Goal: Navigation & Orientation: Go to known website

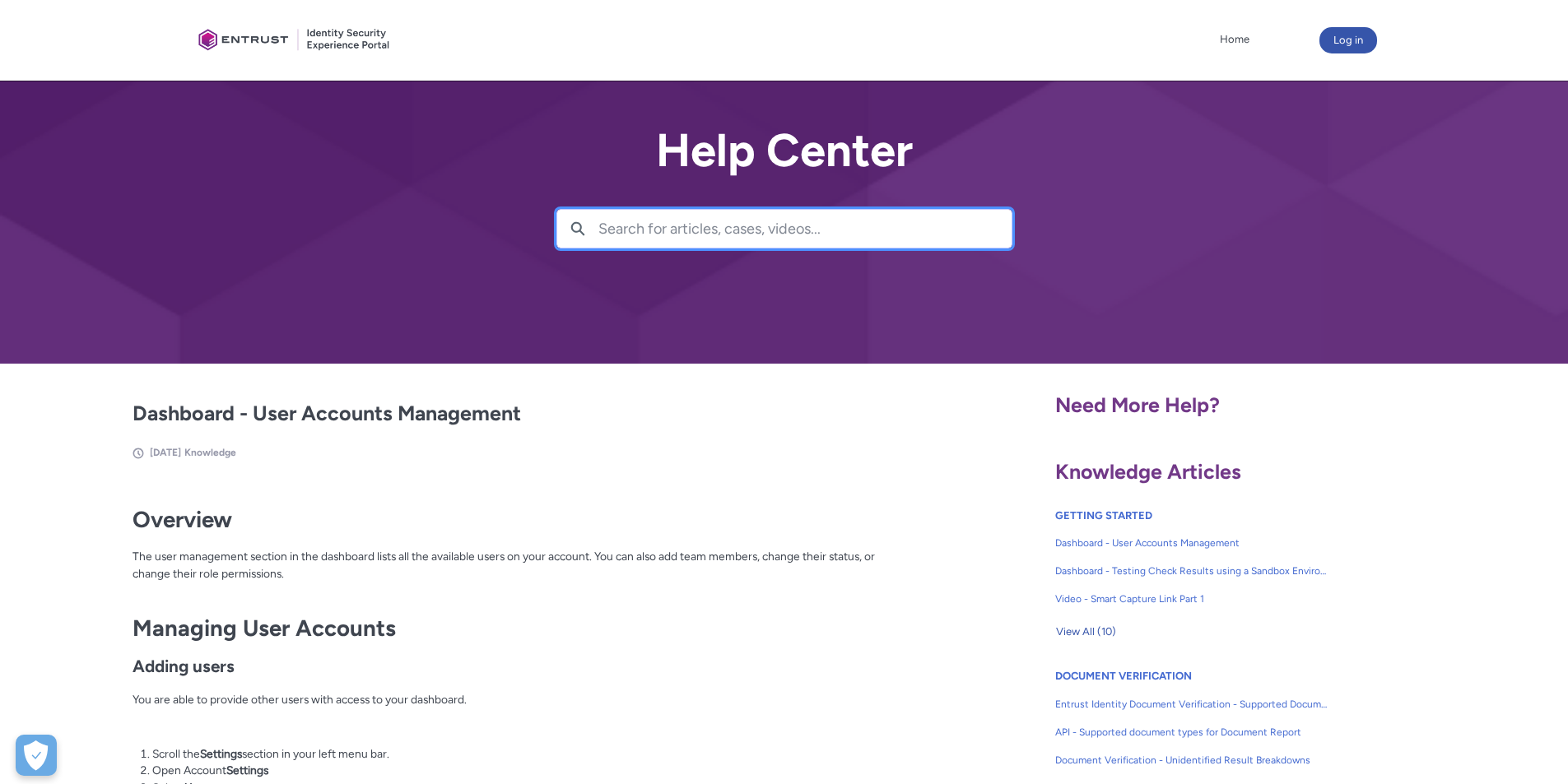
click at [620, 234] on input "Search for articles, cases, videos..." at bounding box center [805, 228] width 414 height 37
click at [1234, 37] on link "Home" at bounding box center [1235, 39] width 37 height 25
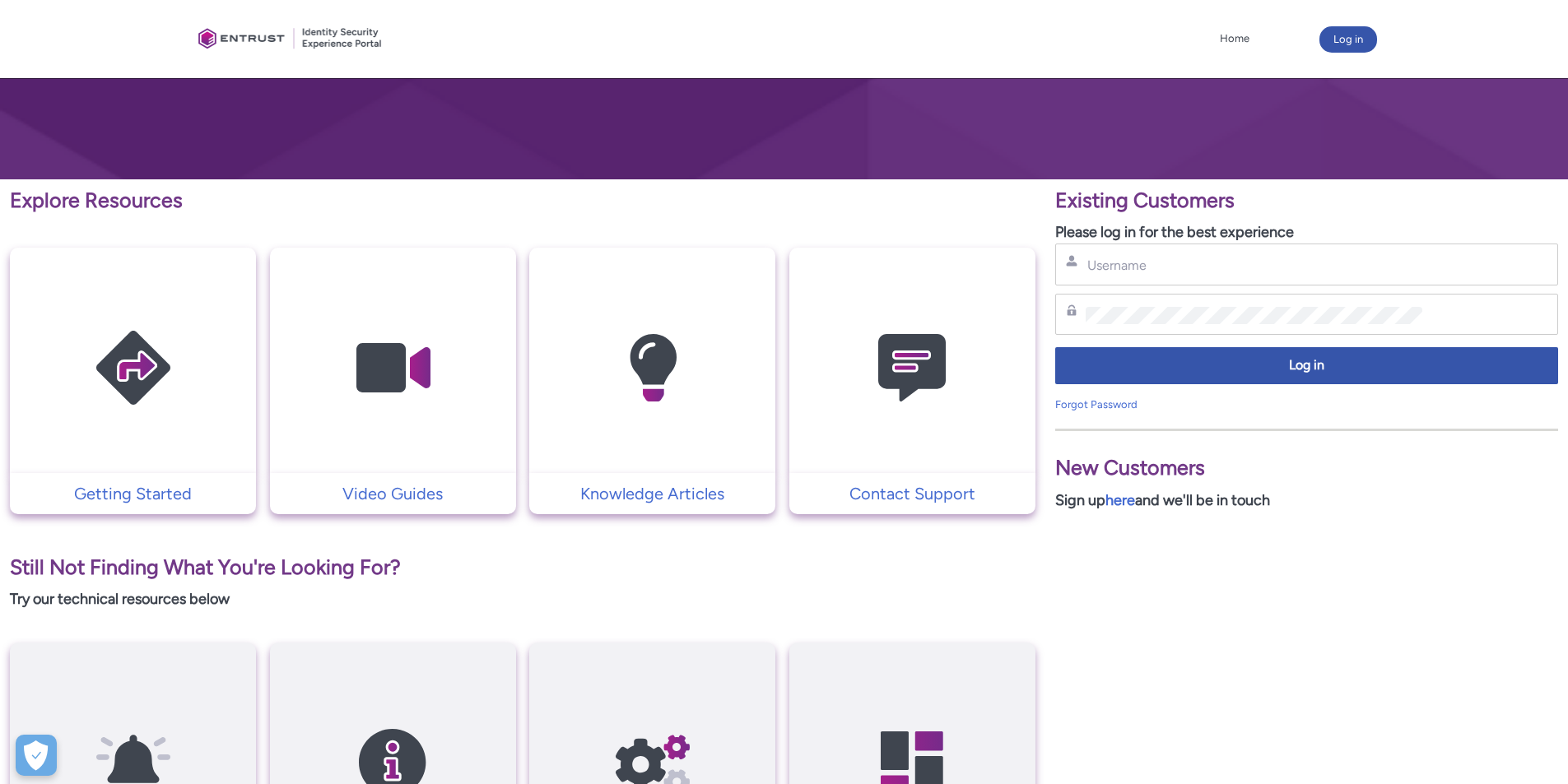
scroll to position [291, 0]
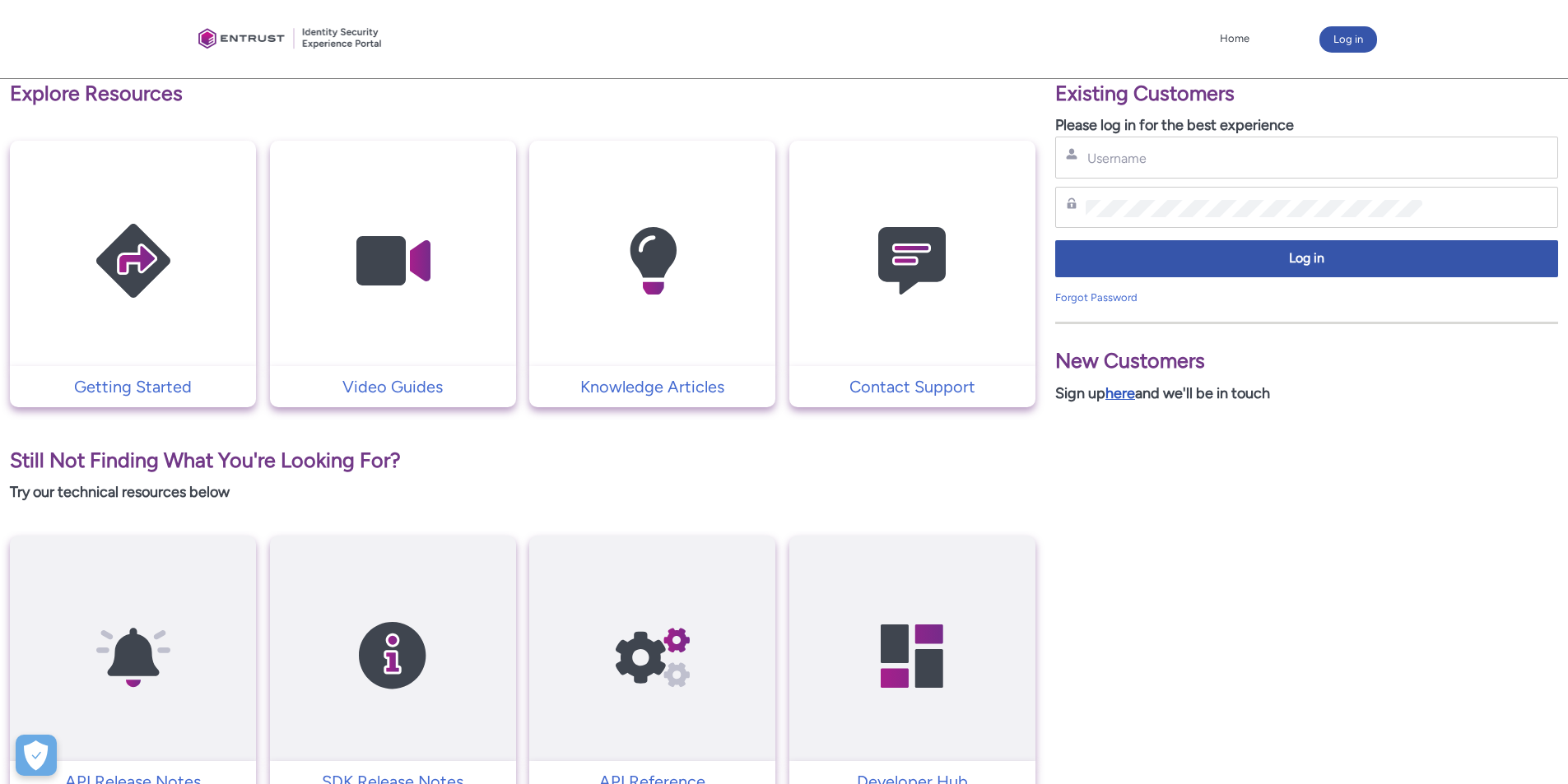
click at [1123, 397] on link "here" at bounding box center [1120, 393] width 29 height 18
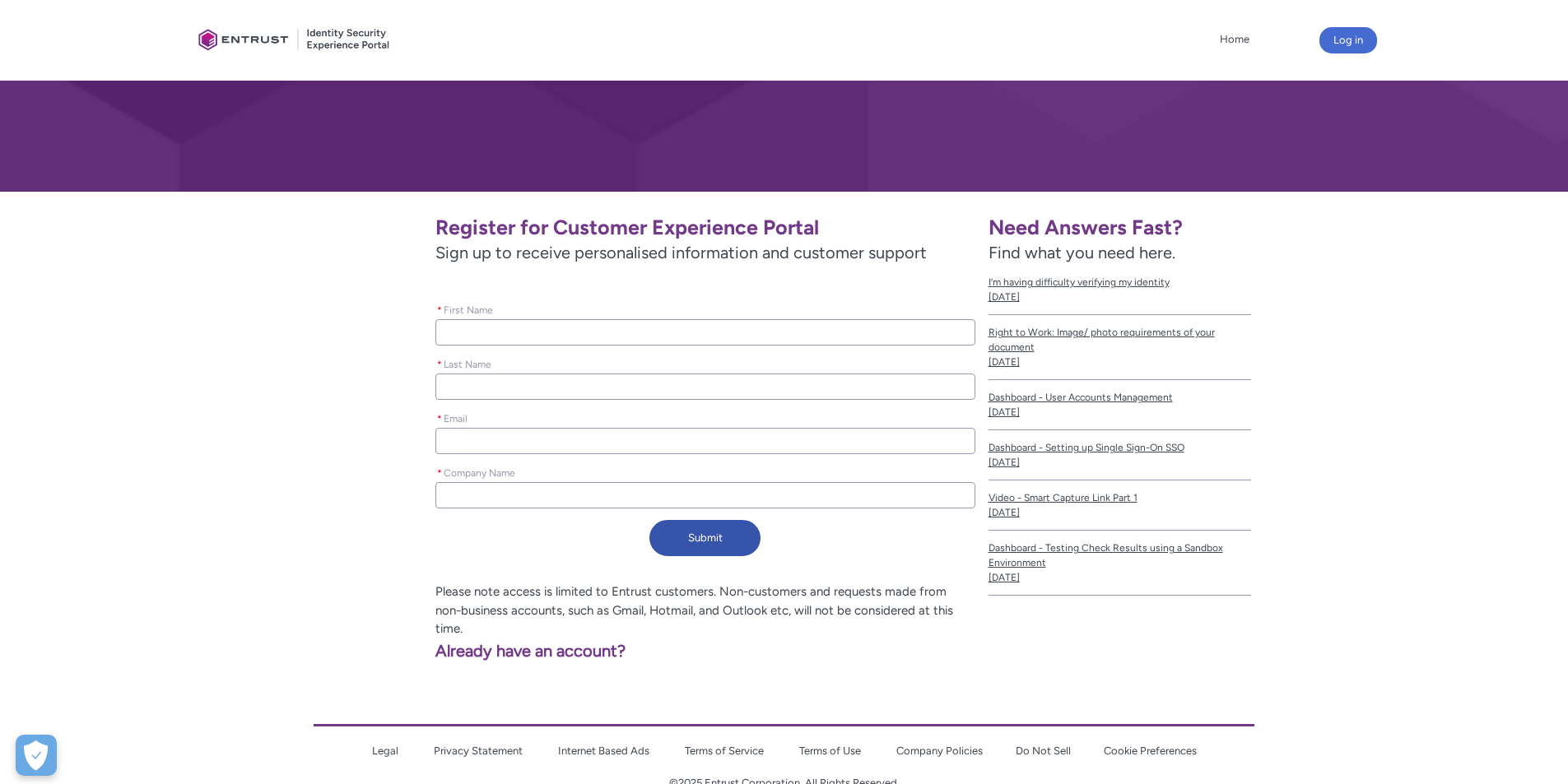
scroll to position [192, 0]
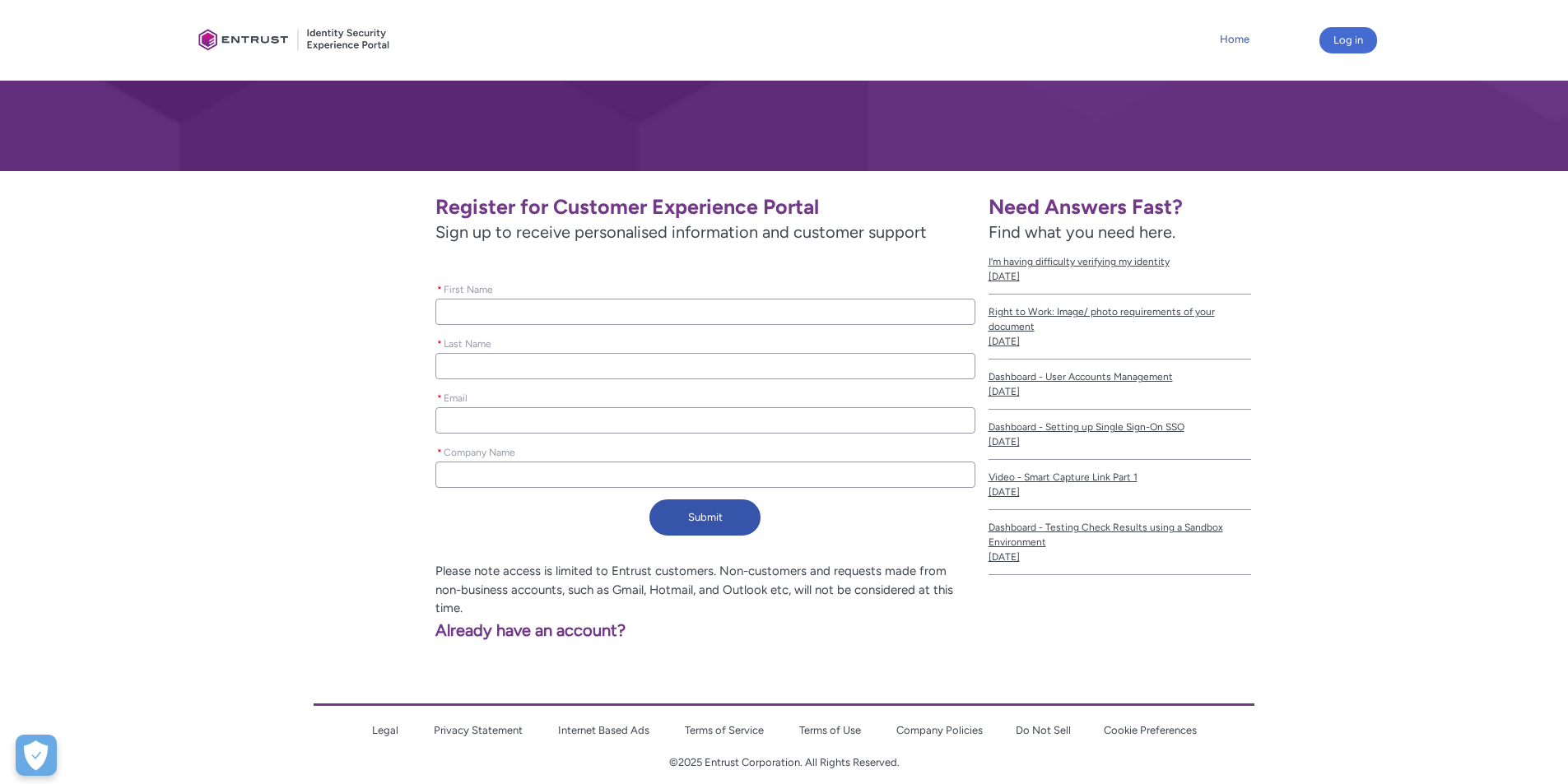
click at [1236, 43] on link "Home" at bounding box center [1235, 39] width 37 height 25
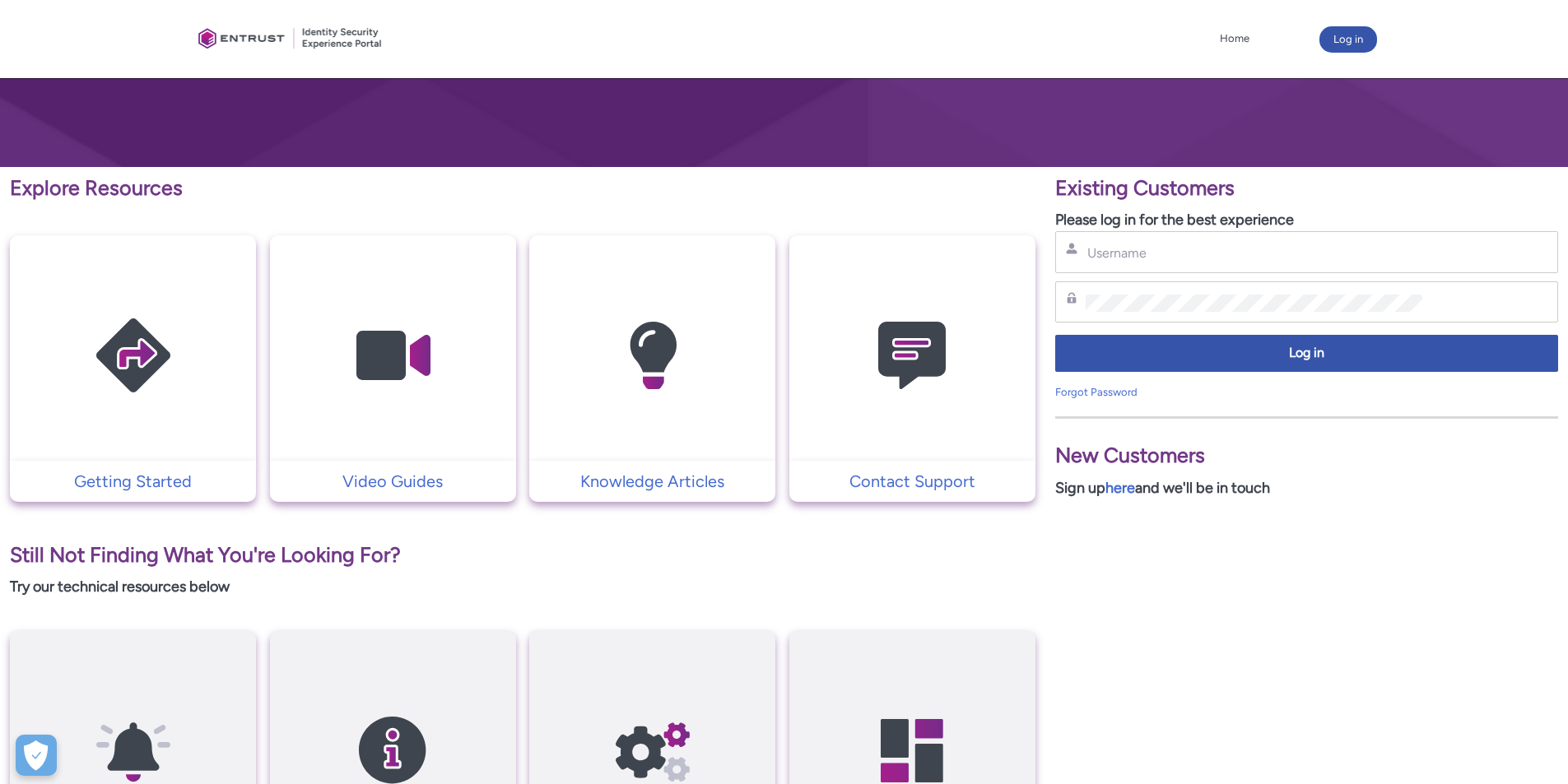
scroll to position [127, 0]
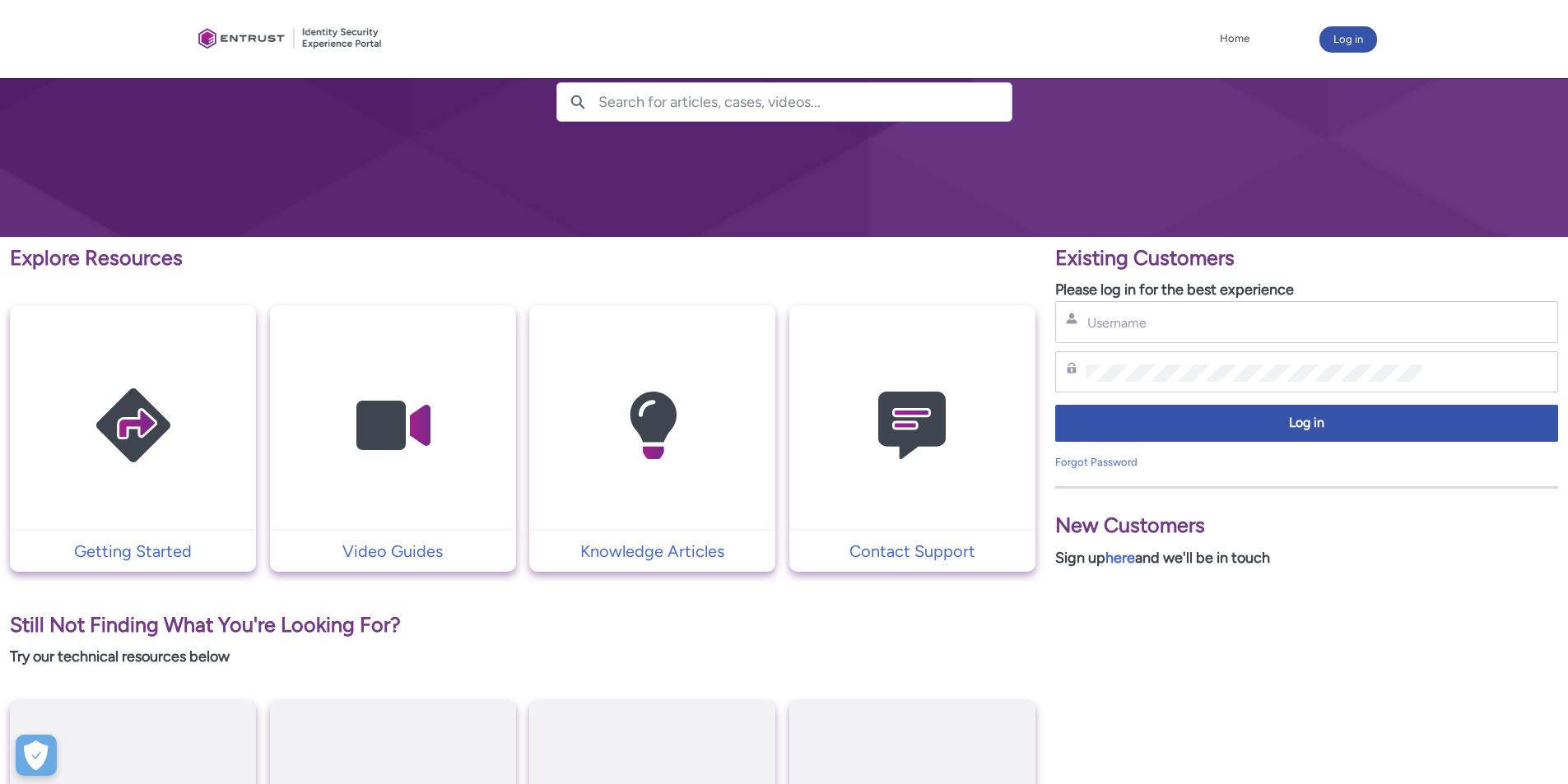
click at [128, 437] on img at bounding box center [133, 426] width 156 height 177
